Goal: Task Accomplishment & Management: Use online tool/utility

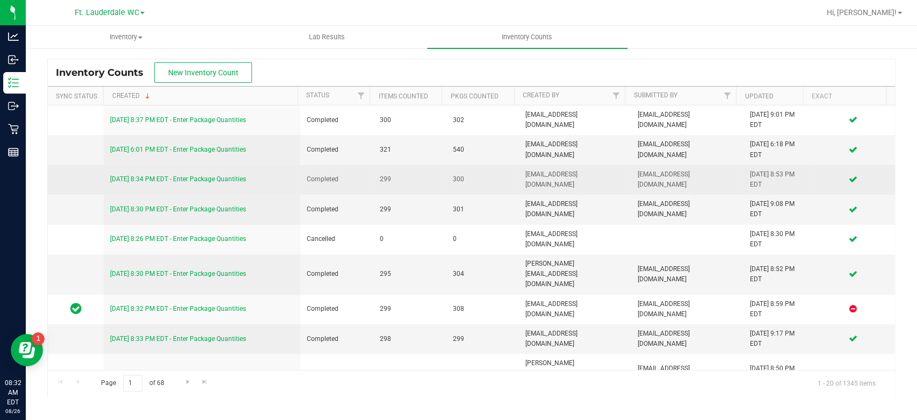
drag, startPoint x: 0, startPoint y: 0, endPoint x: 458, endPoint y: 185, distance: 494.4
click at [458, 185] on td "300" at bounding box center [482, 180] width 73 height 30
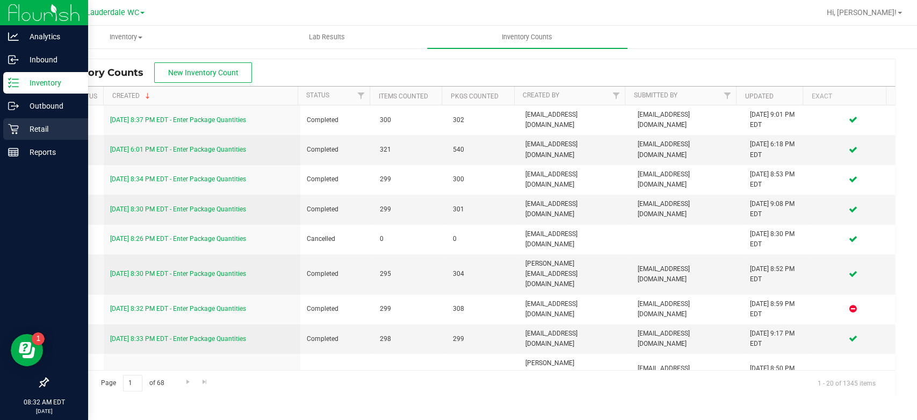
click at [20, 131] on p "Retail" at bounding box center [51, 129] width 64 height 13
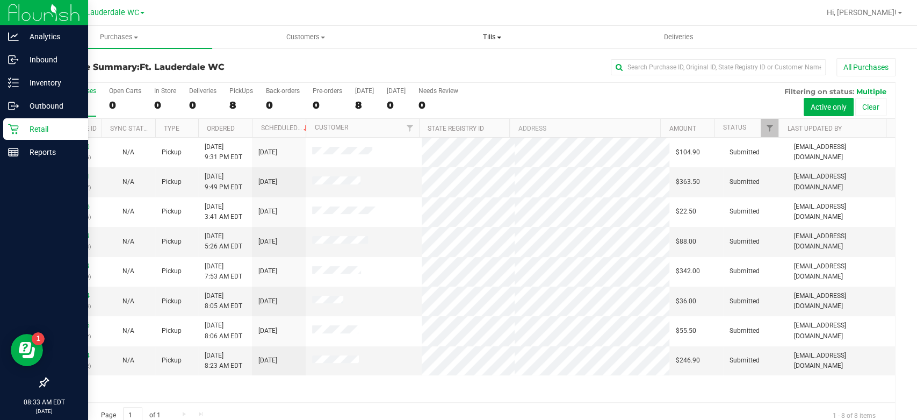
click at [484, 37] on span "Tills" at bounding box center [491, 37] width 185 height 10
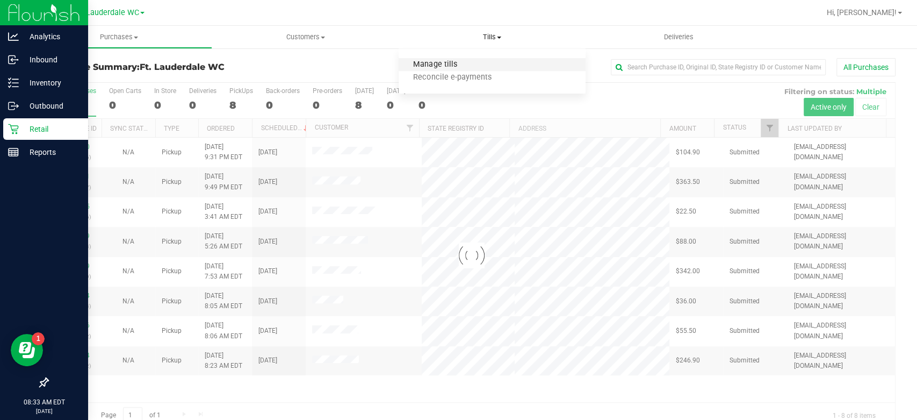
click at [464, 68] on span "Manage tills" at bounding box center [435, 64] width 73 height 9
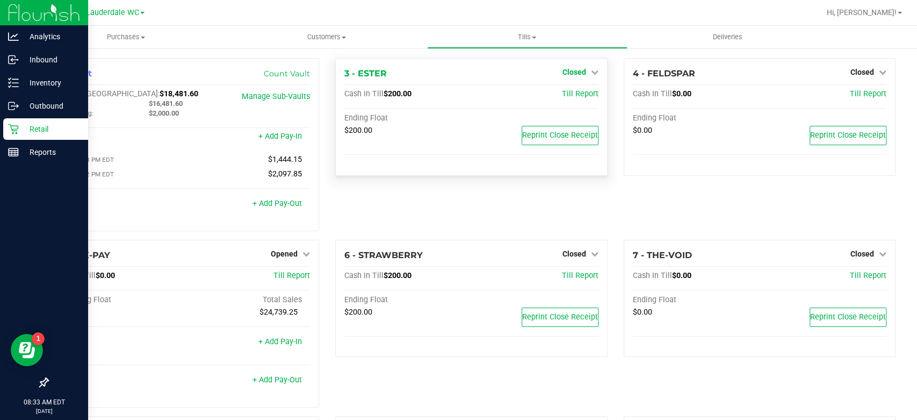
click at [563, 73] on span "Closed" at bounding box center [575, 72] width 24 height 9
click at [560, 93] on link "Open Till" at bounding box center [574, 94] width 28 height 9
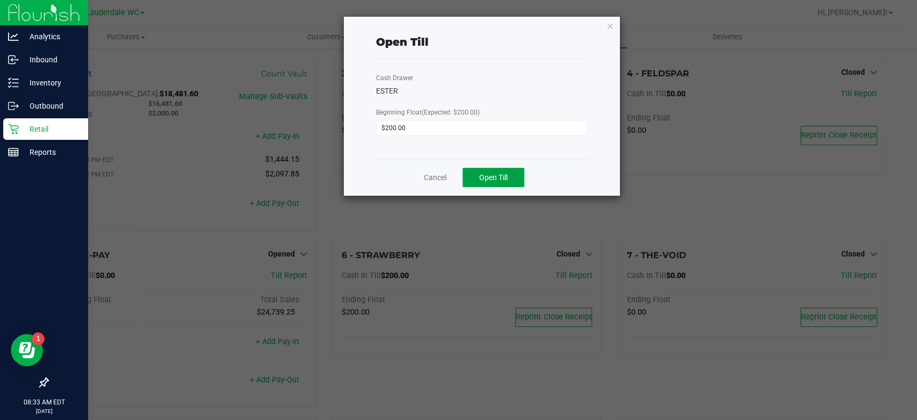
click at [499, 175] on span "Open Till" at bounding box center [493, 177] width 28 height 9
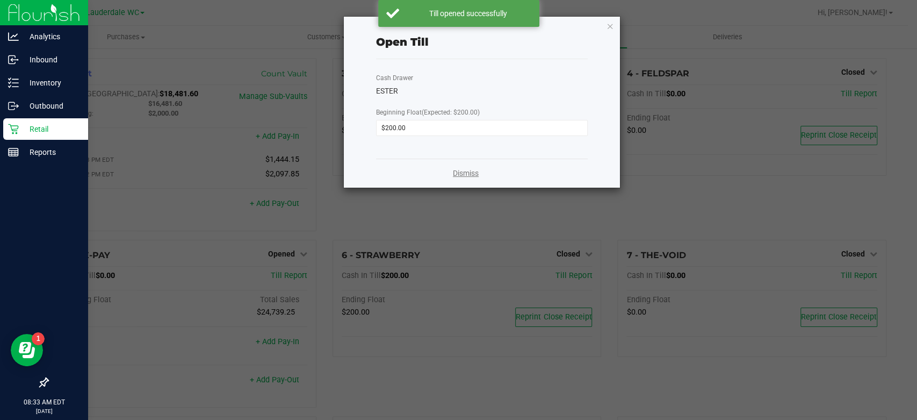
click at [477, 174] on link "Dismiss" at bounding box center [466, 173] width 26 height 11
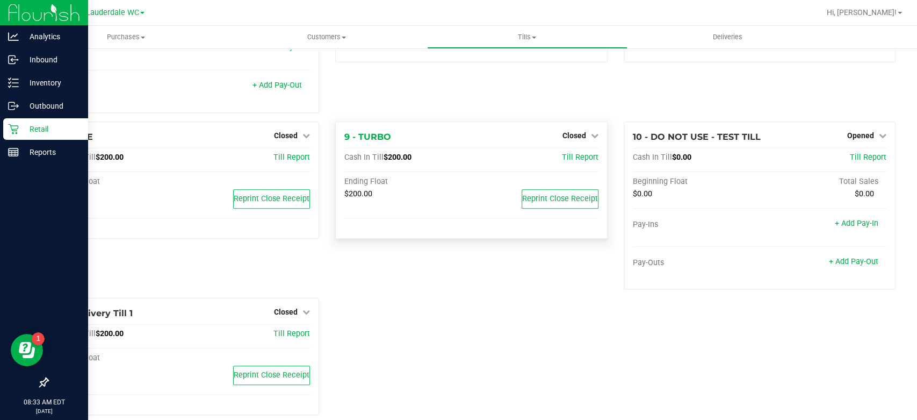
scroll to position [298, 0]
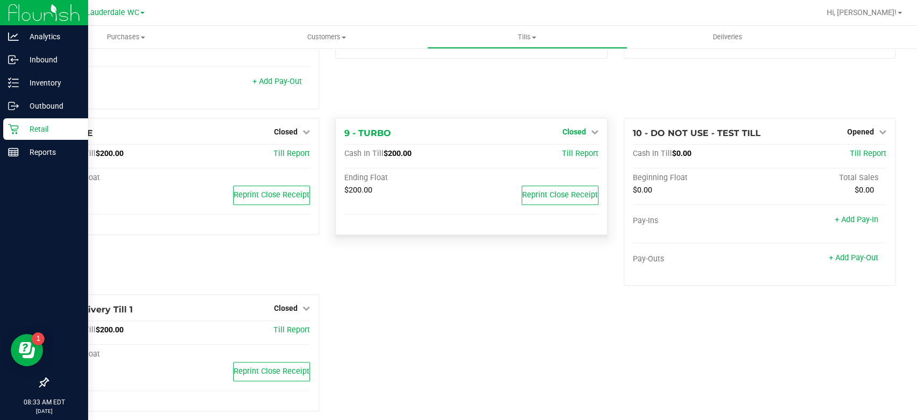
click at [582, 131] on link "Closed" at bounding box center [581, 131] width 36 height 9
click at [566, 152] on link "Open Till" at bounding box center [574, 153] width 28 height 9
